Goal: Transaction & Acquisition: Purchase product/service

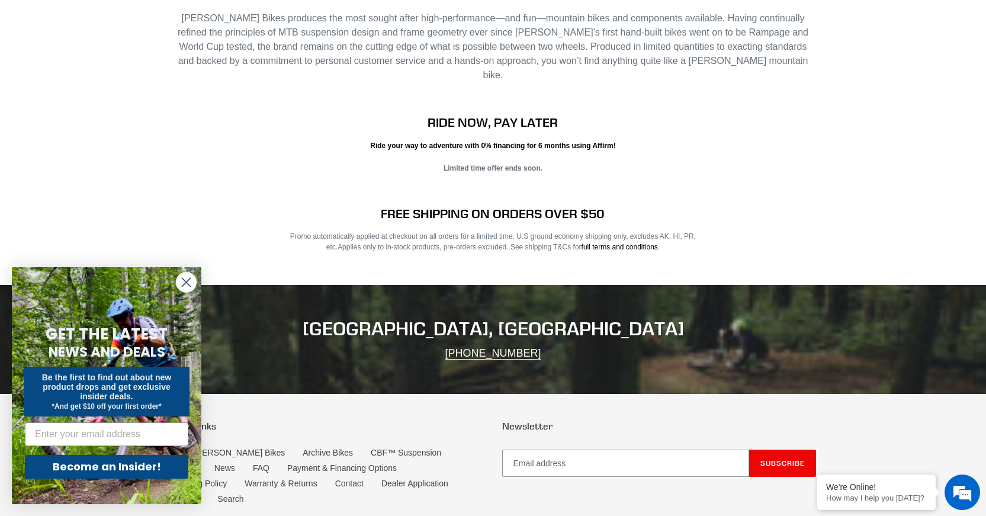
scroll to position [2345, 0]
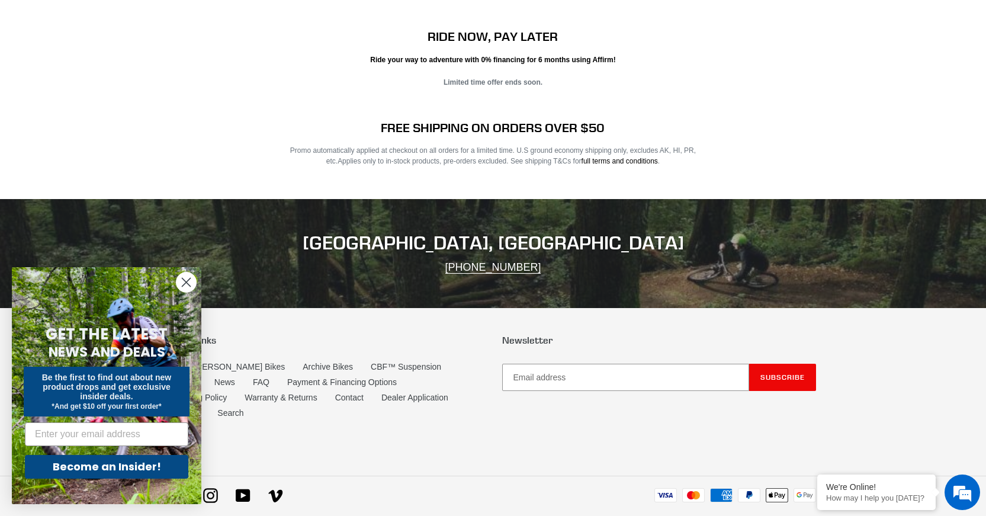
click at [189, 278] on circle "Close dialog" at bounding box center [186, 282] width 20 height 20
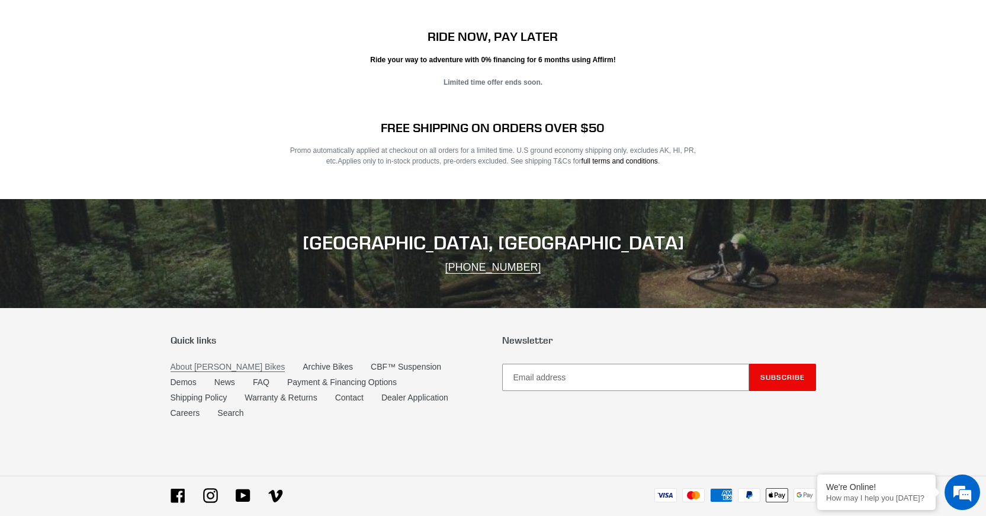
scroll to position [0, 0]
click at [201, 362] on link "About [PERSON_NAME] Bikes" at bounding box center [228, 367] width 115 height 10
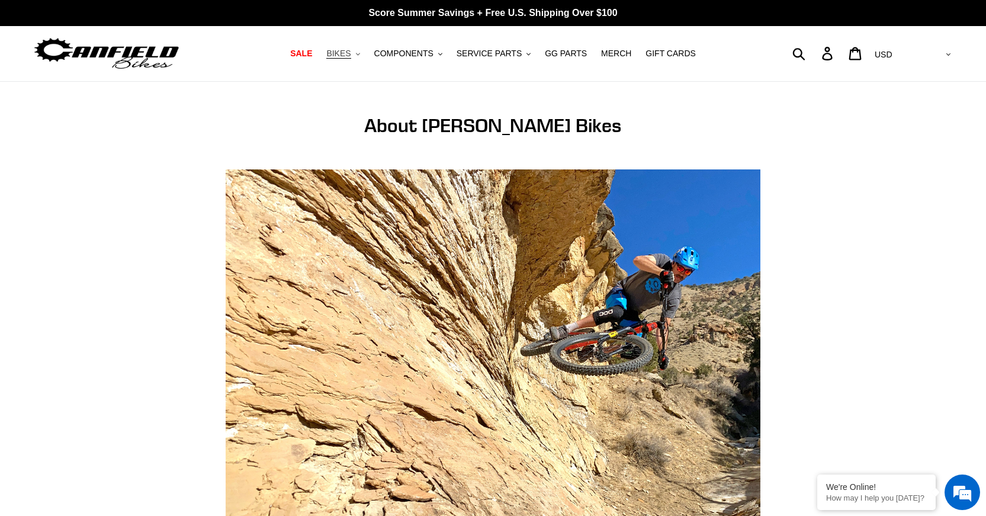
click at [358, 57] on button "BIKES .cls-1{fill:#231f20}" at bounding box center [342, 54] width 45 height 16
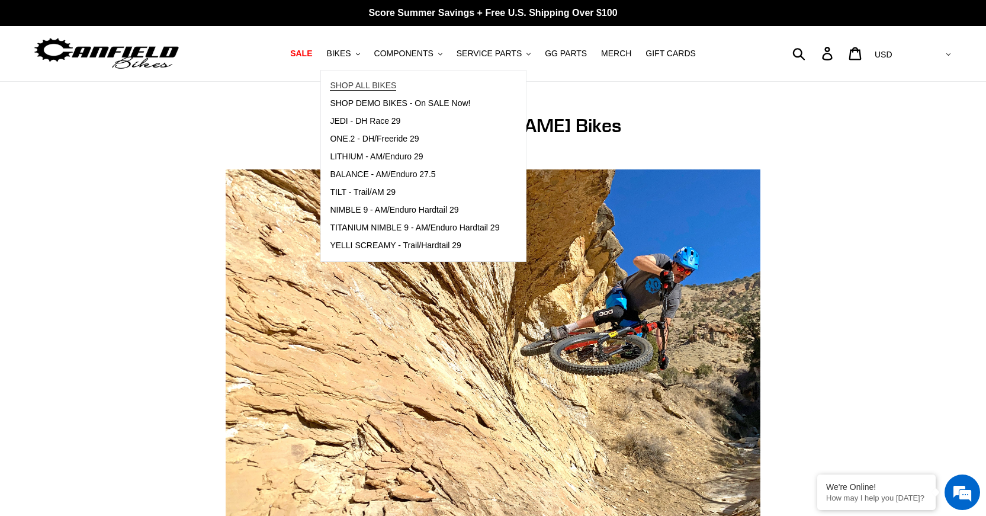
click at [383, 83] on span "SHOP ALL BIKES" at bounding box center [363, 86] width 66 height 10
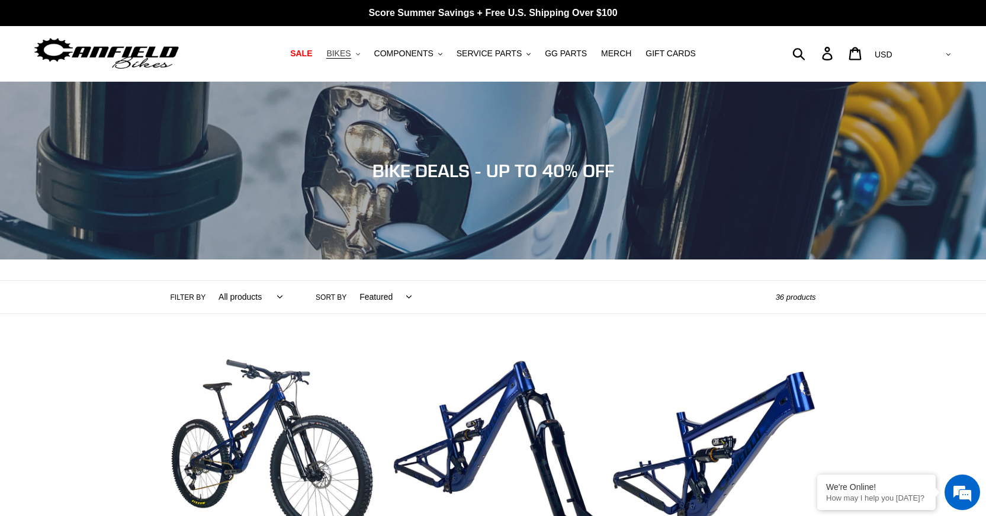
click at [362, 49] on button "BIKES .cls-1{fill:#231f20}" at bounding box center [342, 54] width 45 height 16
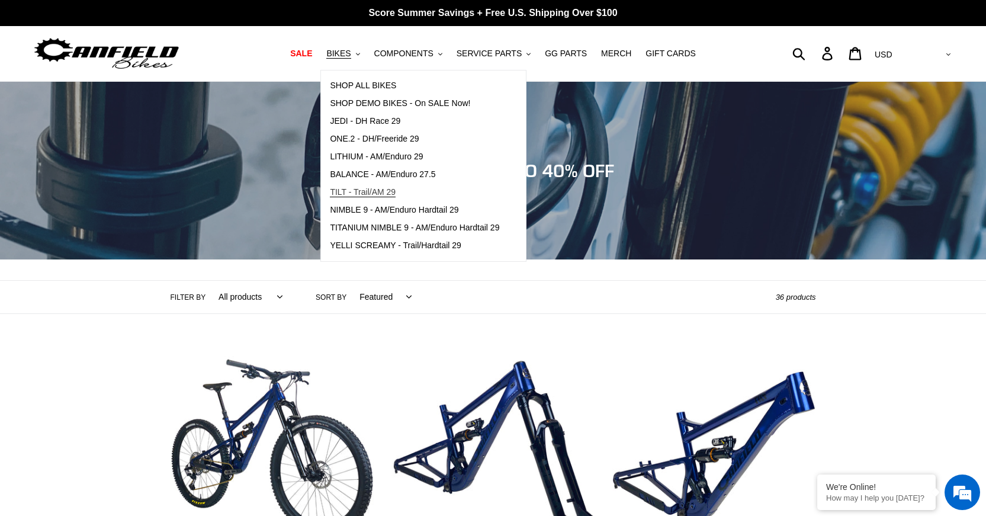
click at [360, 195] on span "TILT - Trail/AM 29" at bounding box center [363, 192] width 66 height 10
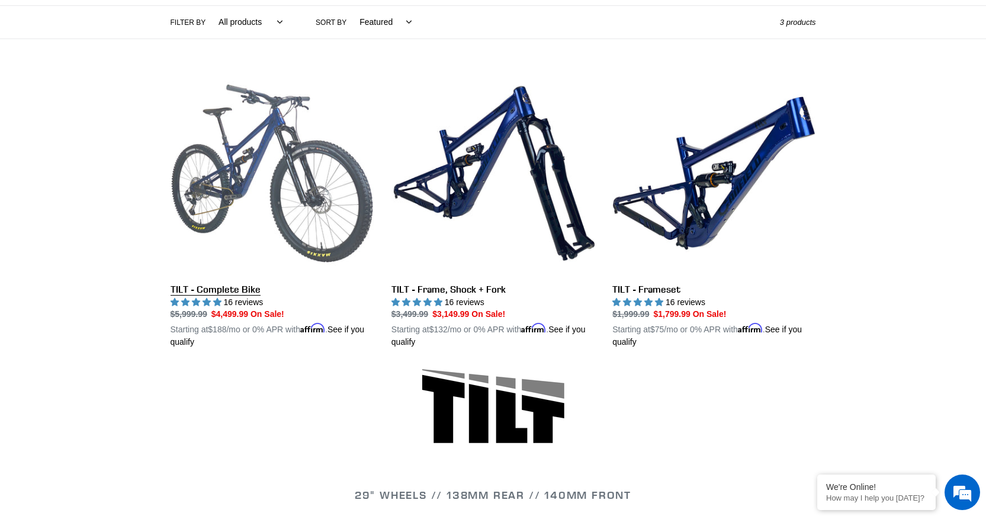
click at [231, 288] on link "TILT - Complete Bike" at bounding box center [272, 210] width 203 height 277
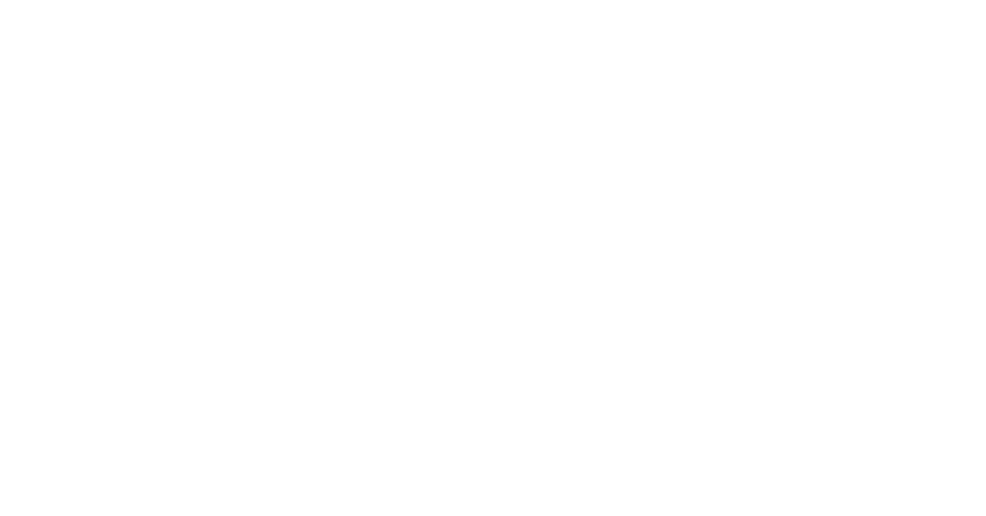
select select "highest-rating"
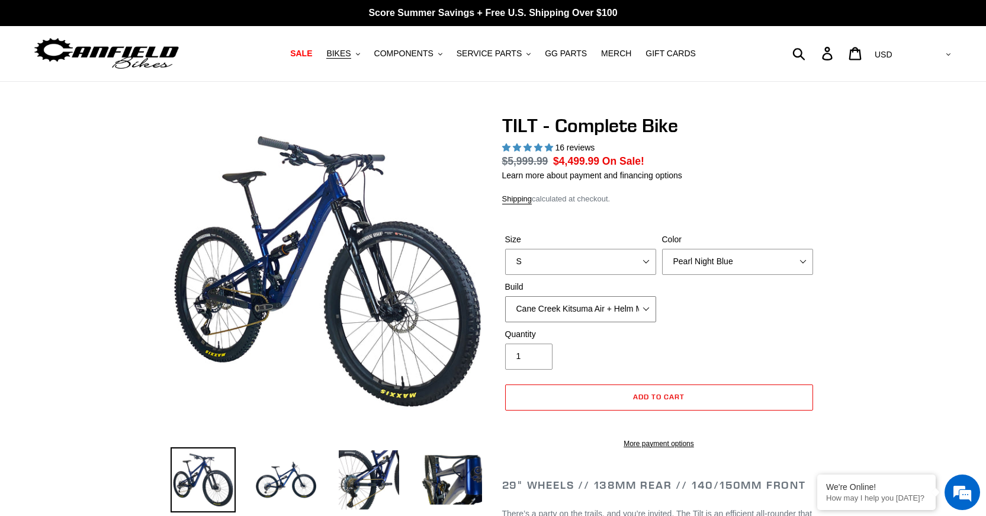
click at [626, 306] on select "Cane Creek Kitsuma Air + Helm MKII 140 + SRAM GX Cane Creek Kitsuma Air + Helm …" at bounding box center [580, 309] width 151 height 26
